Goal: Transaction & Acquisition: Purchase product/service

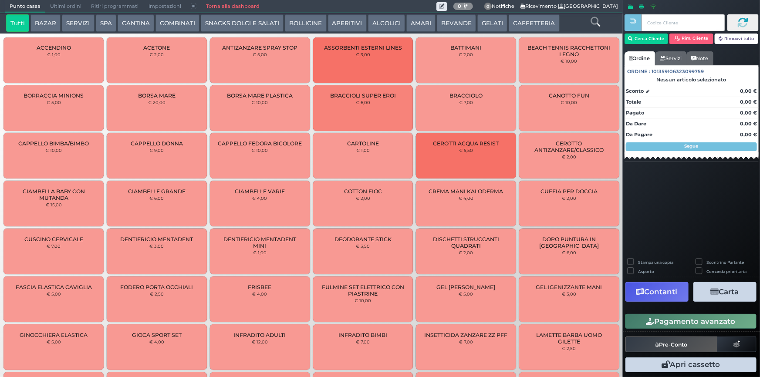
scroll to position [1583, 0]
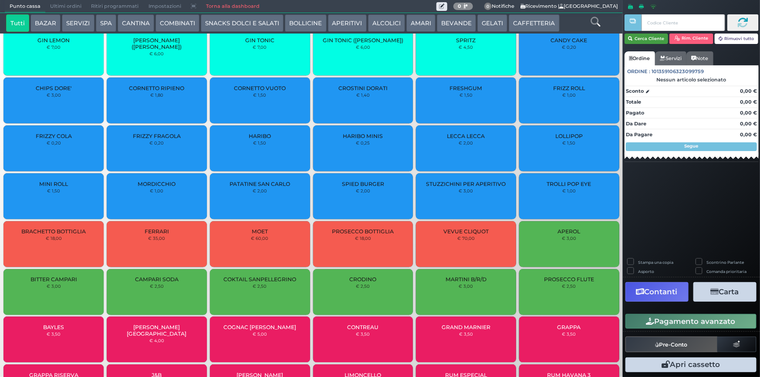
click at [651, 39] on button "Cerca Cliente" at bounding box center [646, 39] width 44 height 10
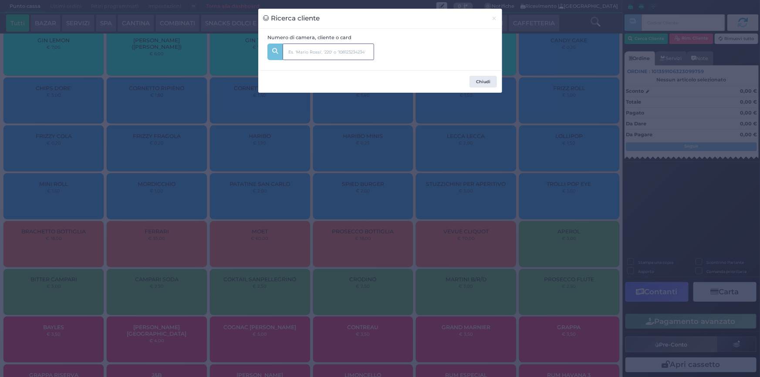
click at [342, 51] on input "text" at bounding box center [328, 52] width 91 height 17
type input "242"
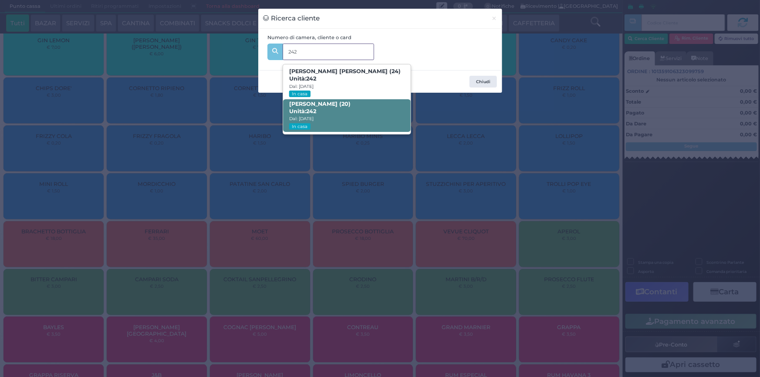
click at [351, 106] on b "Beatriz Cabral Da Costa (20) Unità: 242" at bounding box center [319, 108] width 61 height 14
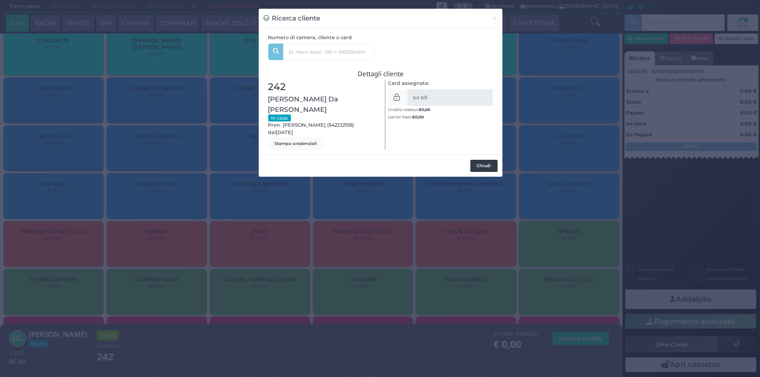
click at [481, 160] on button "Chiudi" at bounding box center [483, 166] width 27 height 12
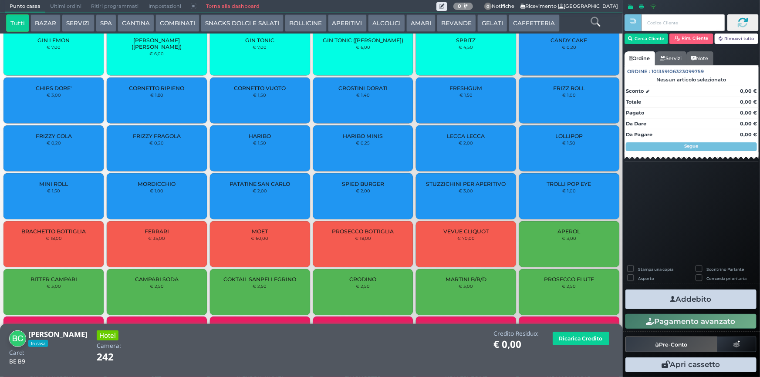
click at [84, 23] on button "SERVIZI" at bounding box center [78, 22] width 32 height 17
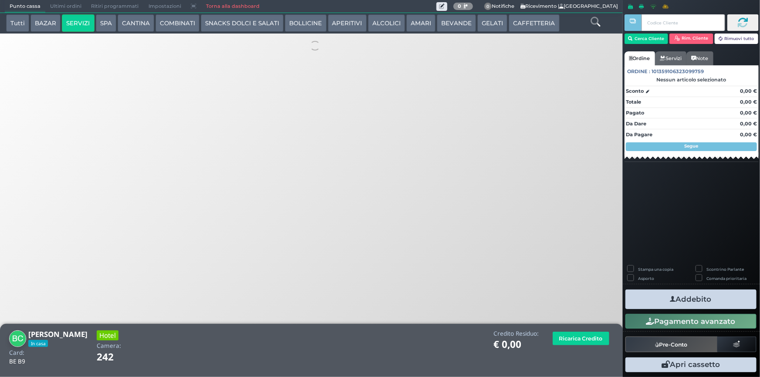
scroll to position [0, 0]
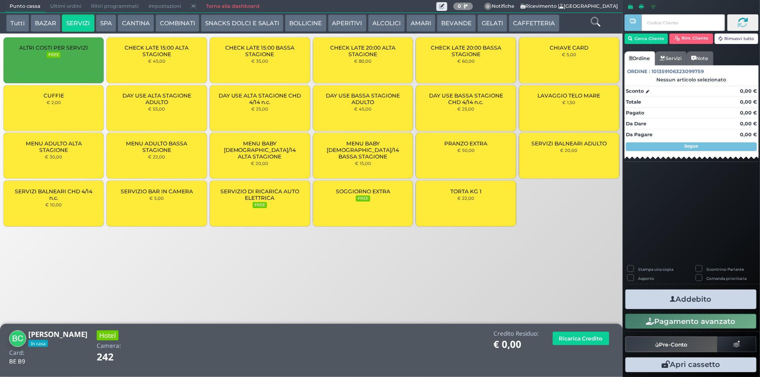
click at [122, 23] on button "CANTINA" at bounding box center [136, 22] width 37 height 17
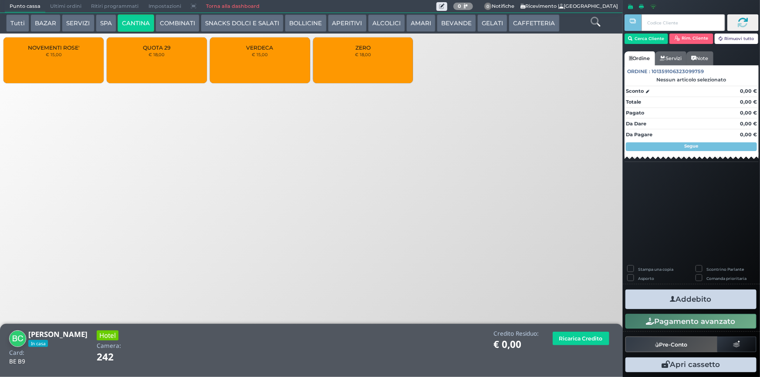
click at [348, 55] on div "ZERO € 18,00" at bounding box center [363, 60] width 100 height 46
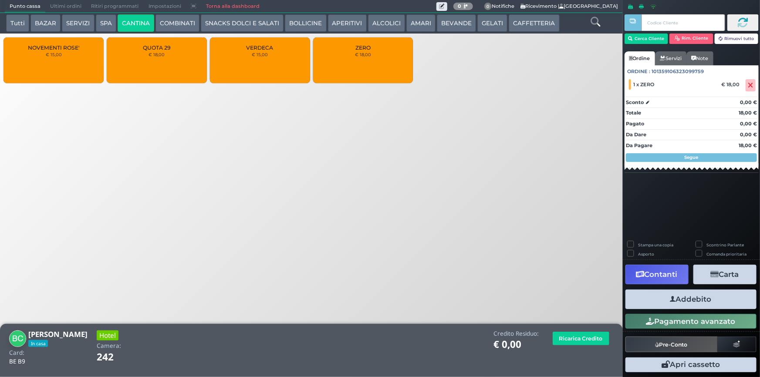
click at [704, 296] on button "Addebito" at bounding box center [690, 300] width 131 height 20
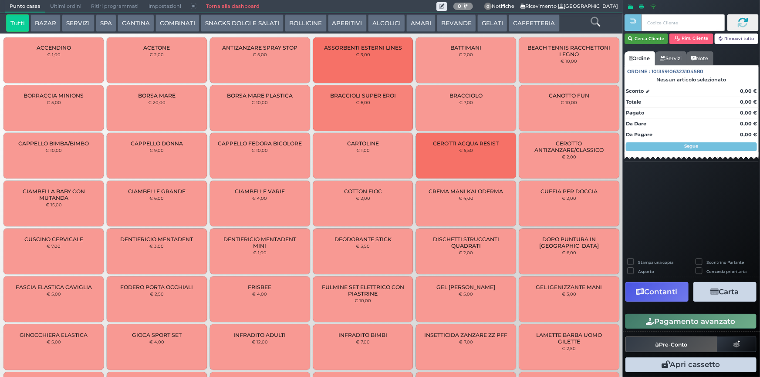
click at [651, 37] on button "Cerca Cliente" at bounding box center [646, 39] width 44 height 10
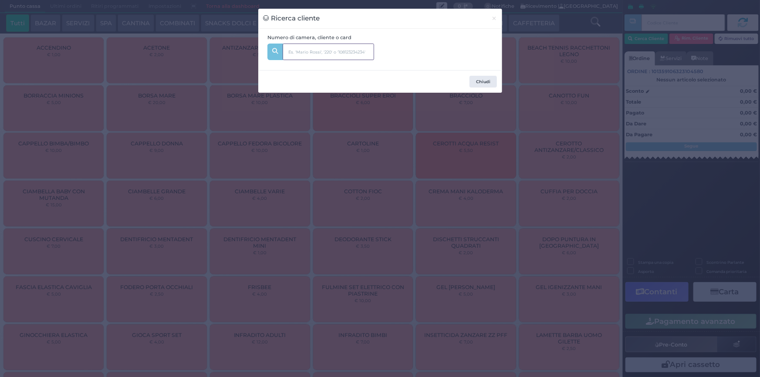
click at [294, 52] on input "text" at bounding box center [328, 52] width 91 height 17
type input "133"
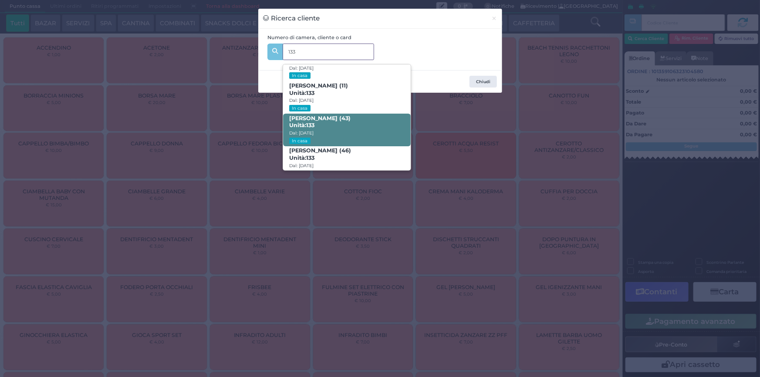
scroll to position [41, 0]
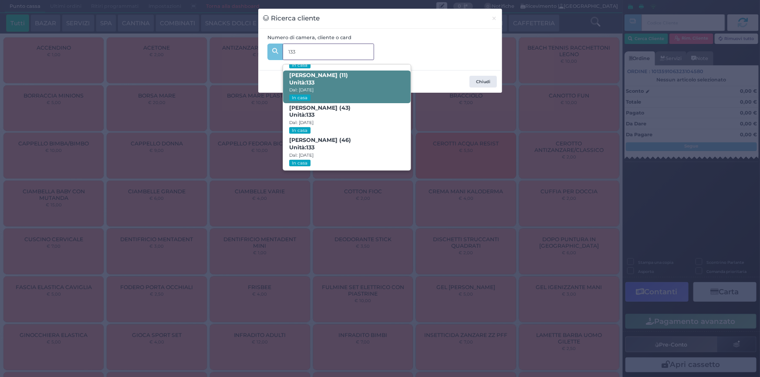
click at [368, 84] on span "[PERSON_NAME] (11) Unità: 133 Dal: [DATE] In casa" at bounding box center [347, 87] width 128 height 33
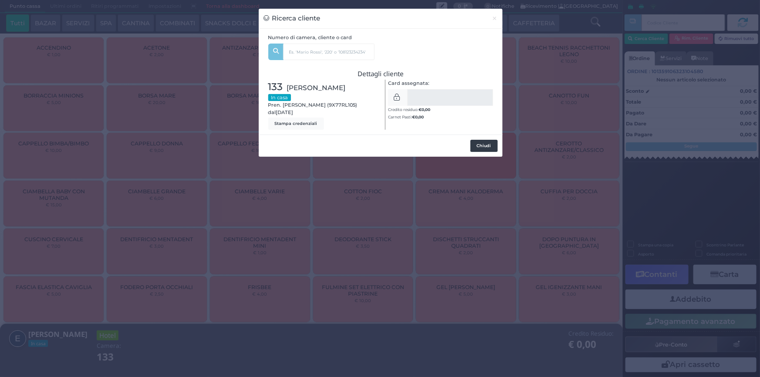
click at [482, 144] on button "Chiudi" at bounding box center [483, 146] width 27 height 12
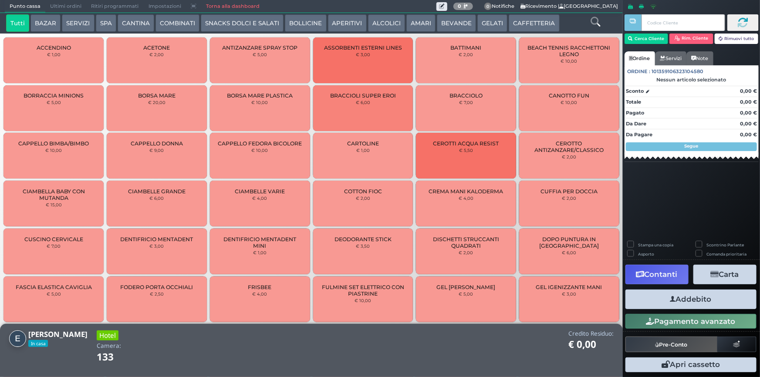
click at [597, 25] on icon at bounding box center [595, 22] width 10 height 10
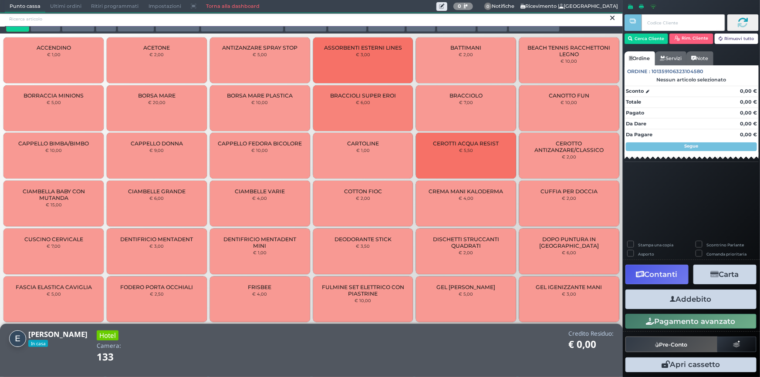
scroll to position [0, 0]
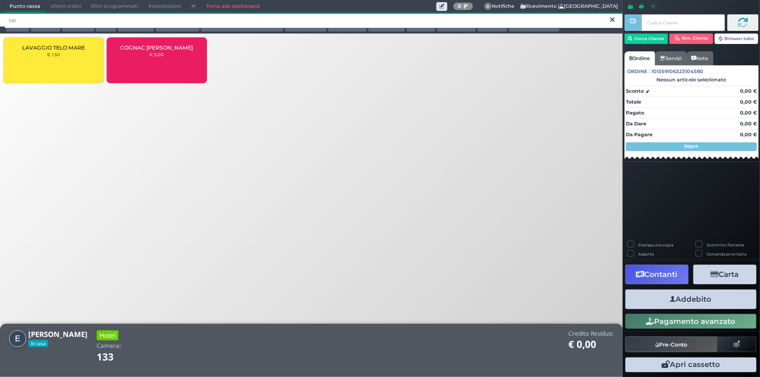
type input "tel"
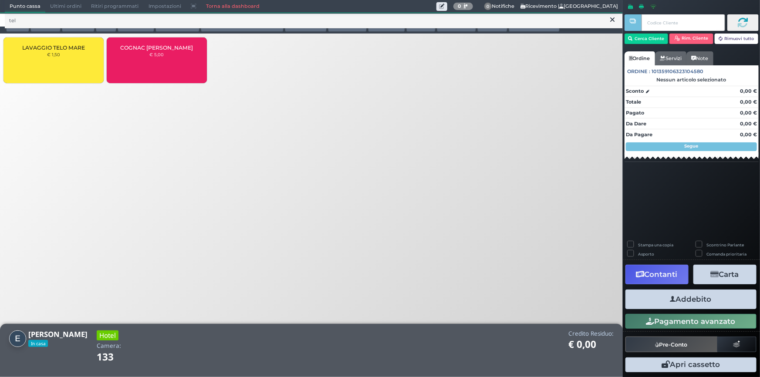
click at [44, 67] on div "LAVAGGIO TELO MARE € 1,50" at bounding box center [53, 60] width 100 height 46
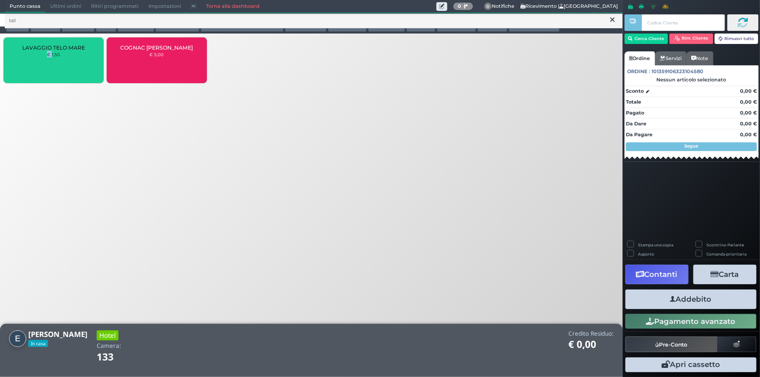
click at [44, 67] on div "LAVAGGIO TELO MARE € 1,50" at bounding box center [53, 60] width 100 height 46
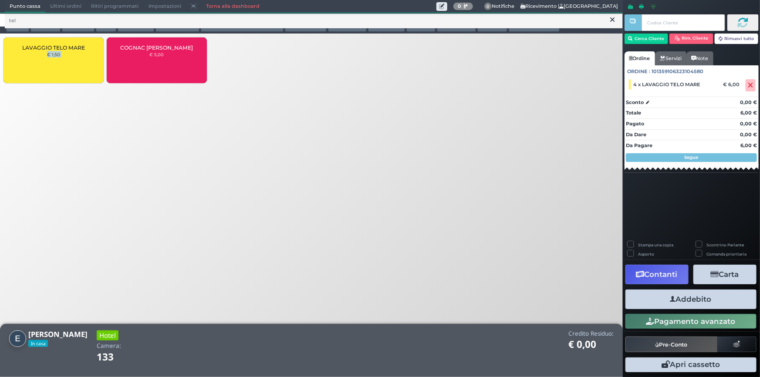
click at [698, 302] on button "Addebito" at bounding box center [690, 300] width 131 height 20
